Goal: Navigation & Orientation: Find specific page/section

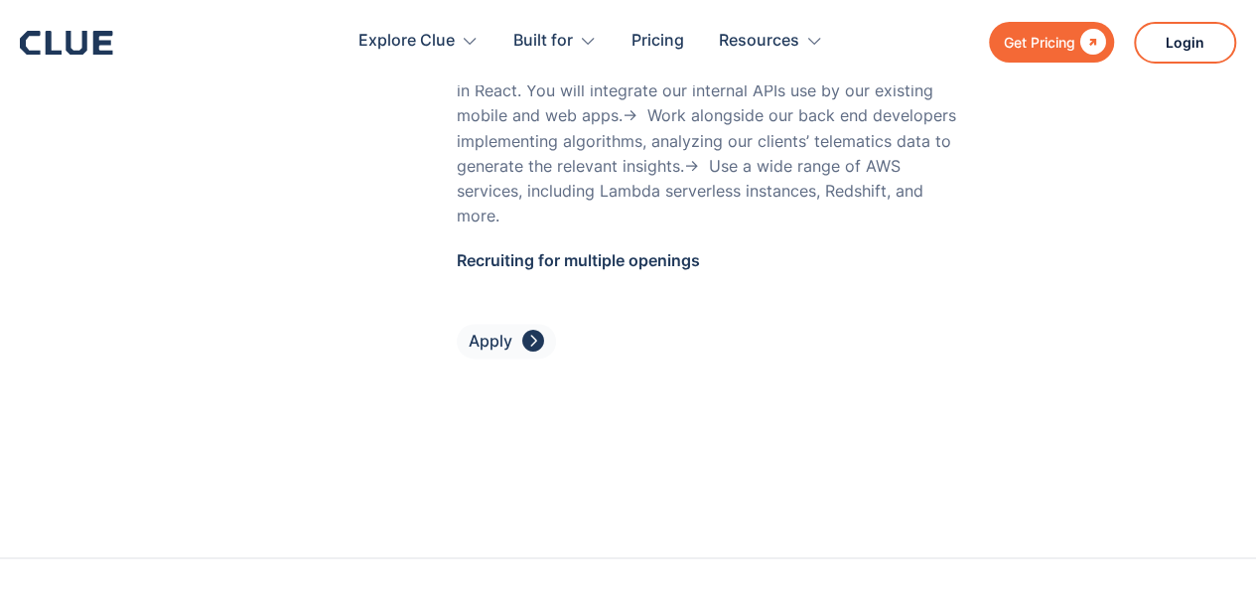
scroll to position [8898, 0]
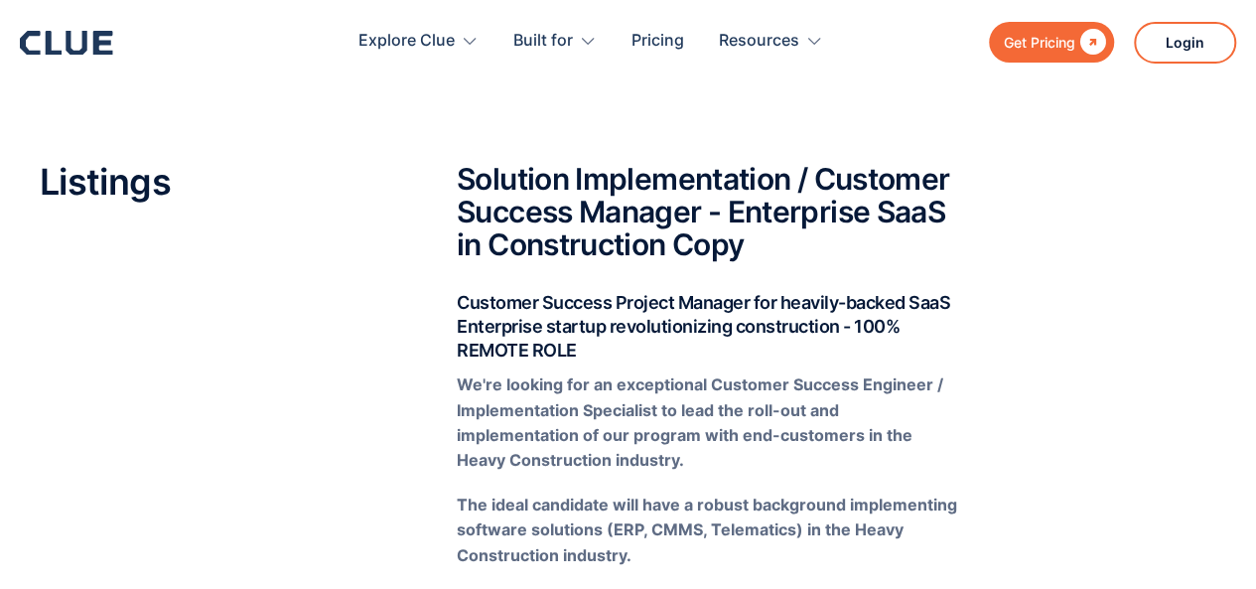
scroll to position [358, 0]
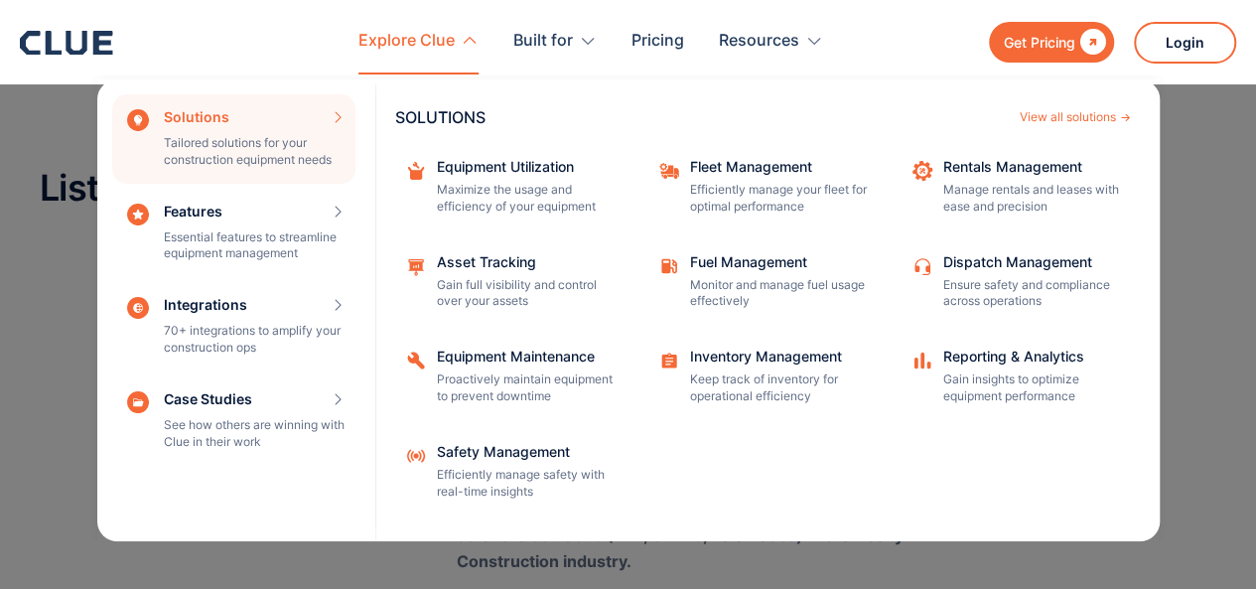
click at [437, 41] on div "Explore Clue" at bounding box center [406, 41] width 96 height 63
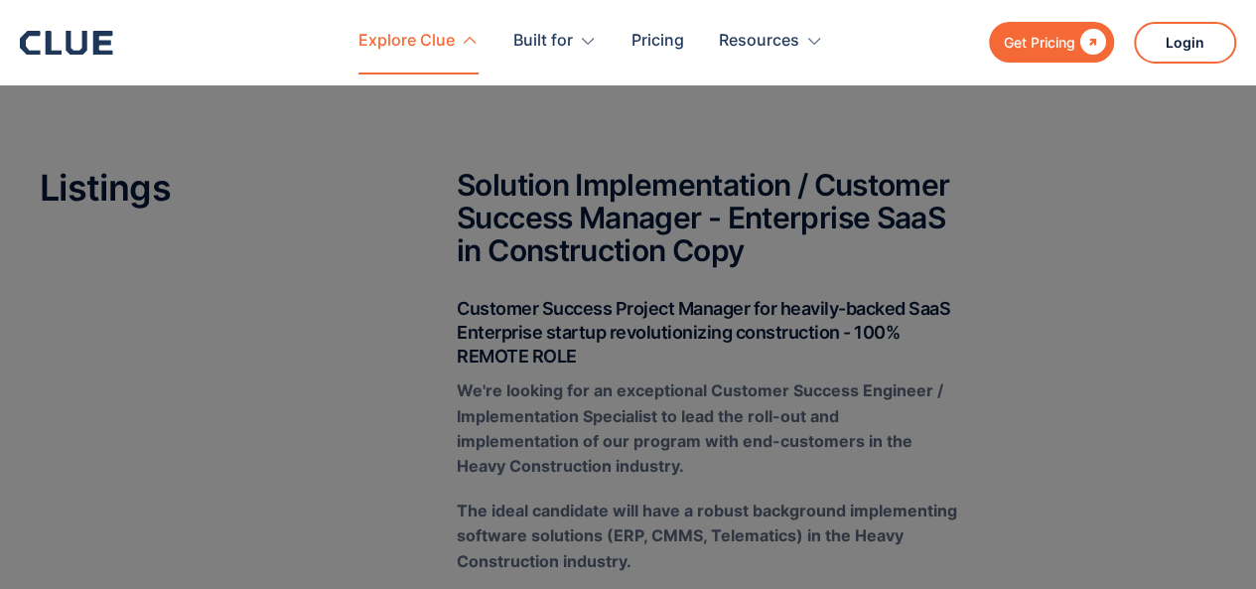
click at [437, 41] on div "Explore Clue" at bounding box center [406, 41] width 96 height 63
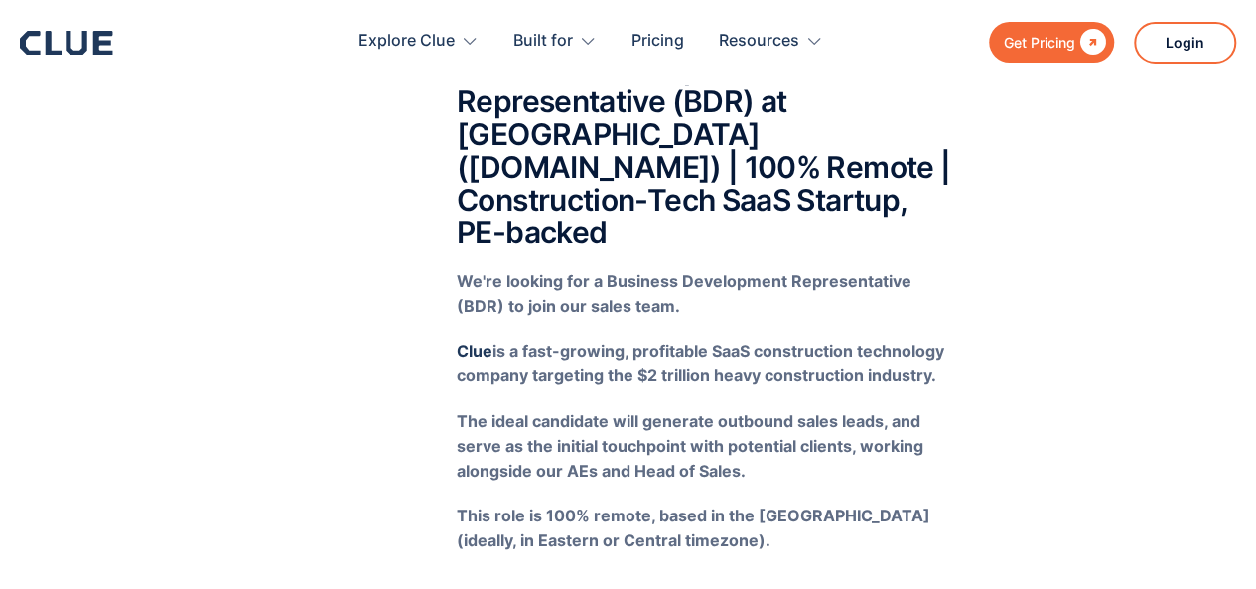
scroll to position [521, 0]
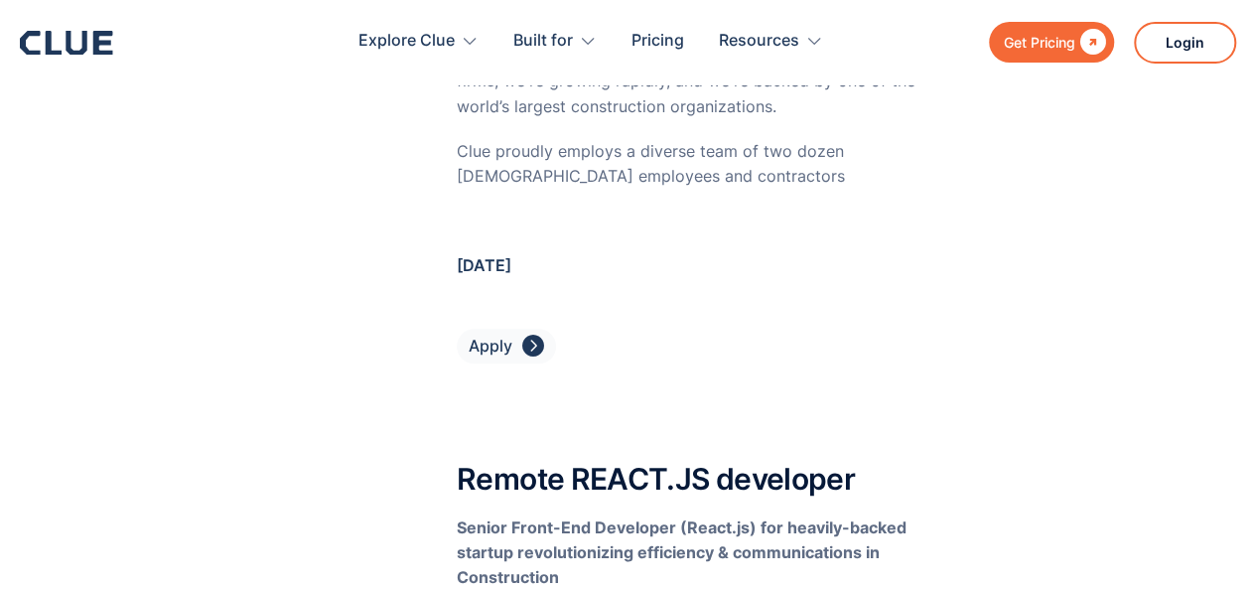
scroll to position [8268, 0]
